Goal: Check status

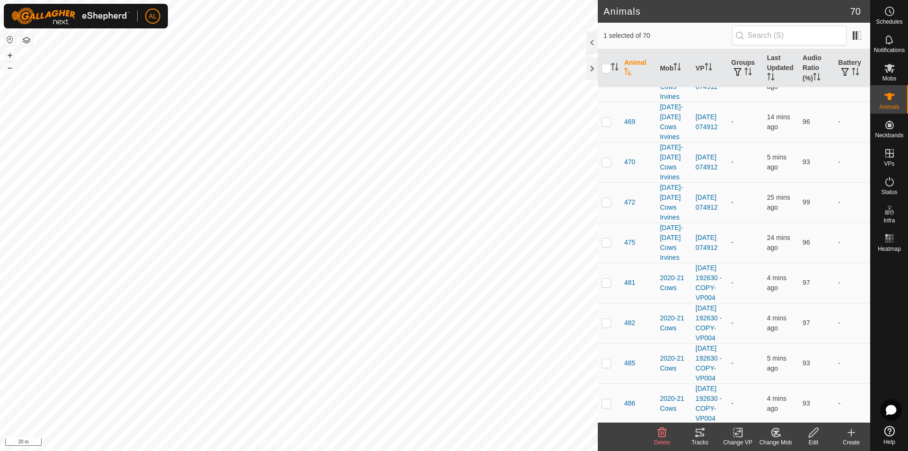
scroll to position [1513, 0]
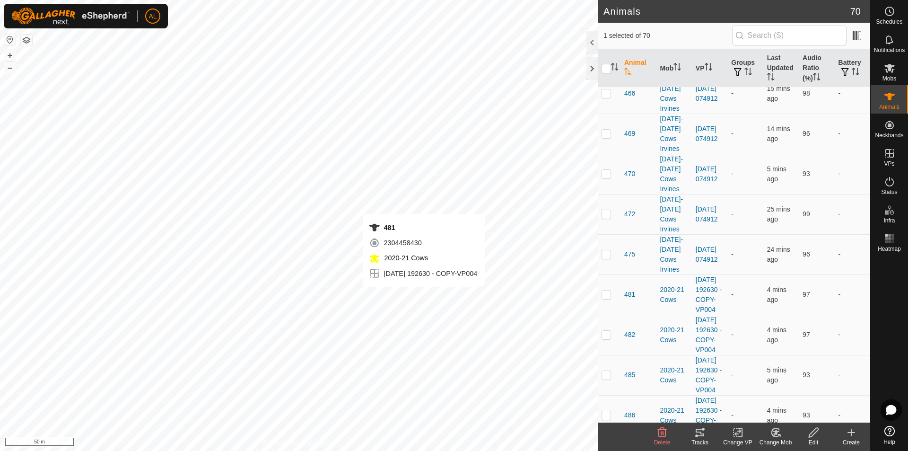
checkbox input "true"
checkbox input "false"
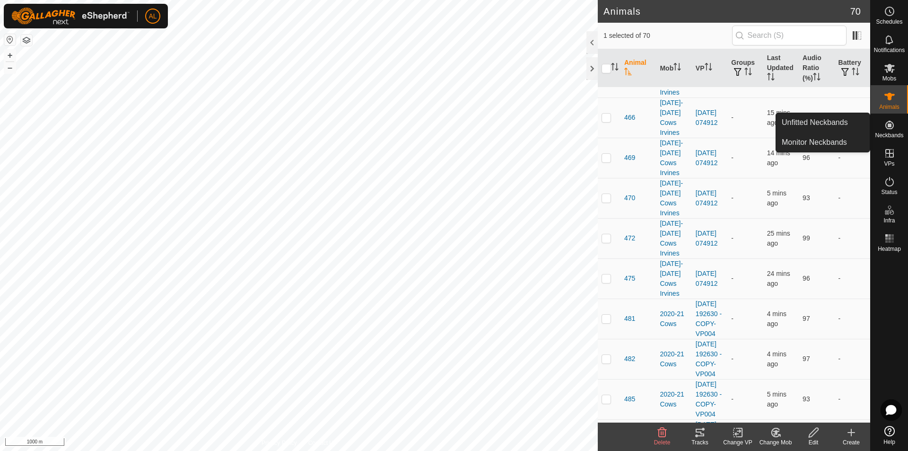
scroll to position [1466, 0]
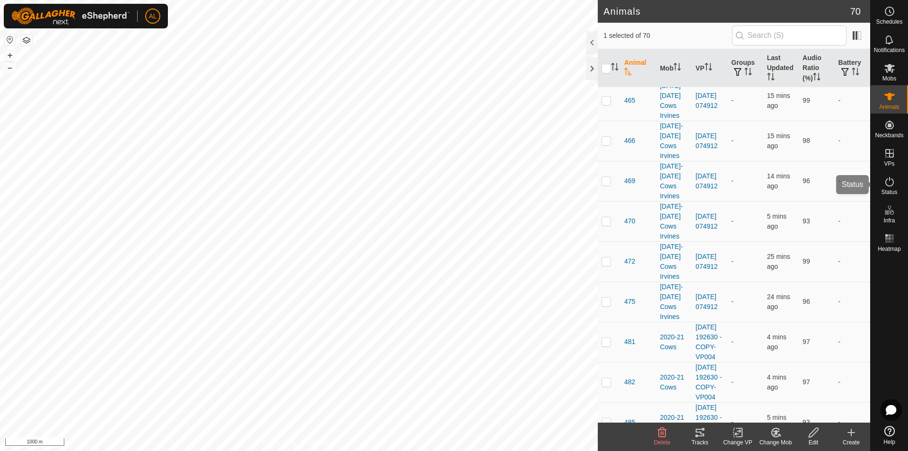
click at [898, 184] on div "Status" at bounding box center [888, 184] width 37 height 28
